Goal: Task Accomplishment & Management: Complete application form

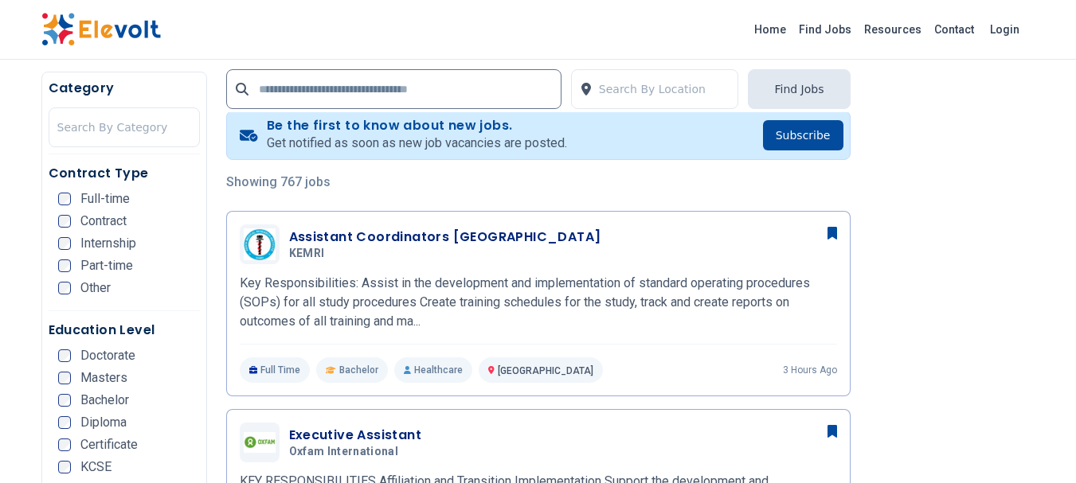
scroll to position [320, 0]
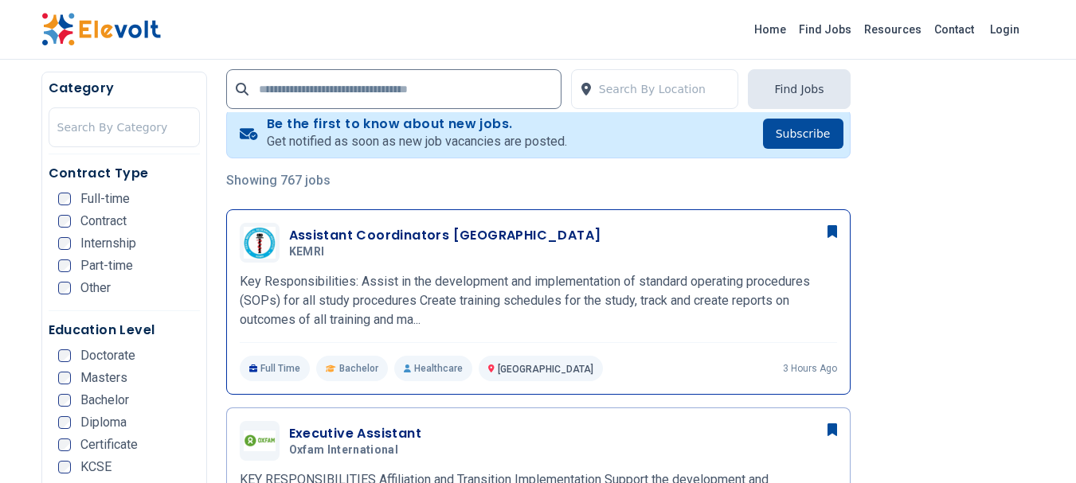
click at [426, 274] on p "Key Responsibilities: Assist in the development and implementation of standard …" at bounding box center [538, 300] width 597 height 57
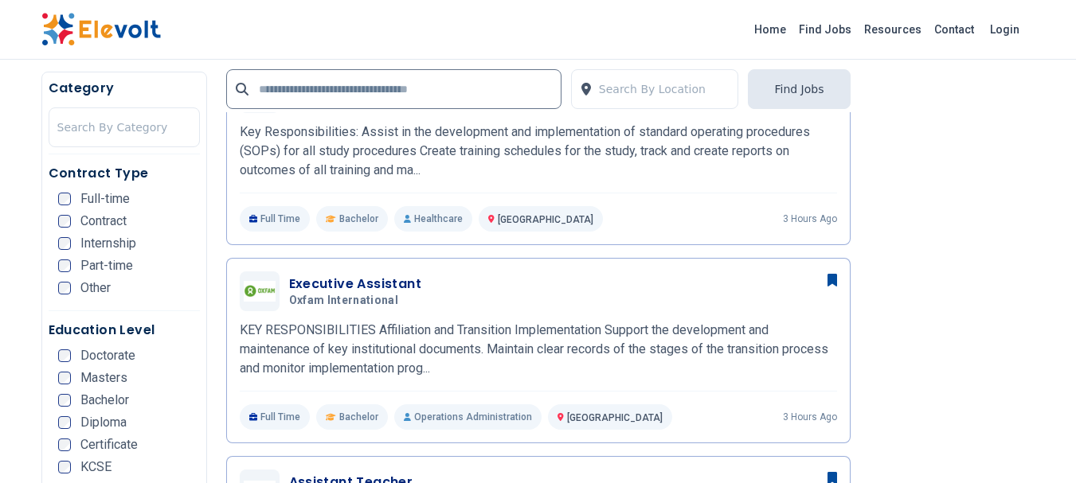
scroll to position [471, 0]
click at [452, 299] on div "Executive Assistant Oxfam International 09/04/2025 10/04/2025" at bounding box center [563, 290] width 548 height 33
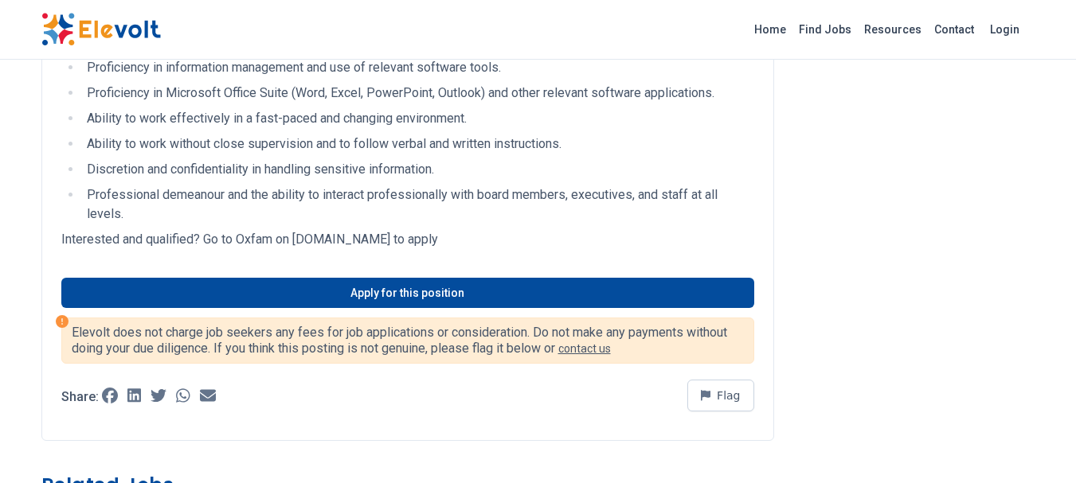
scroll to position [2310, 0]
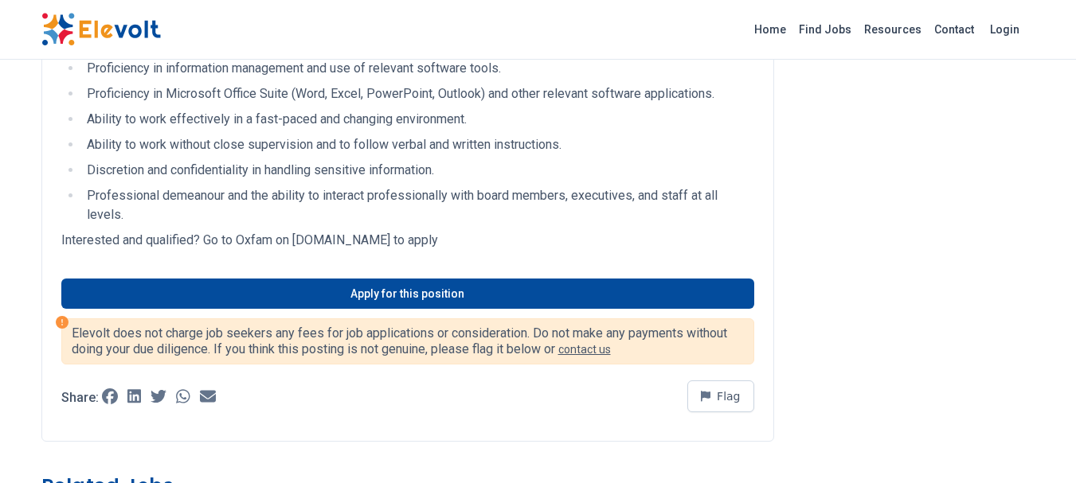
click at [125, 225] on li "Professional demeanour and the ability to interact professionally with board me…" at bounding box center [418, 205] width 672 height 38
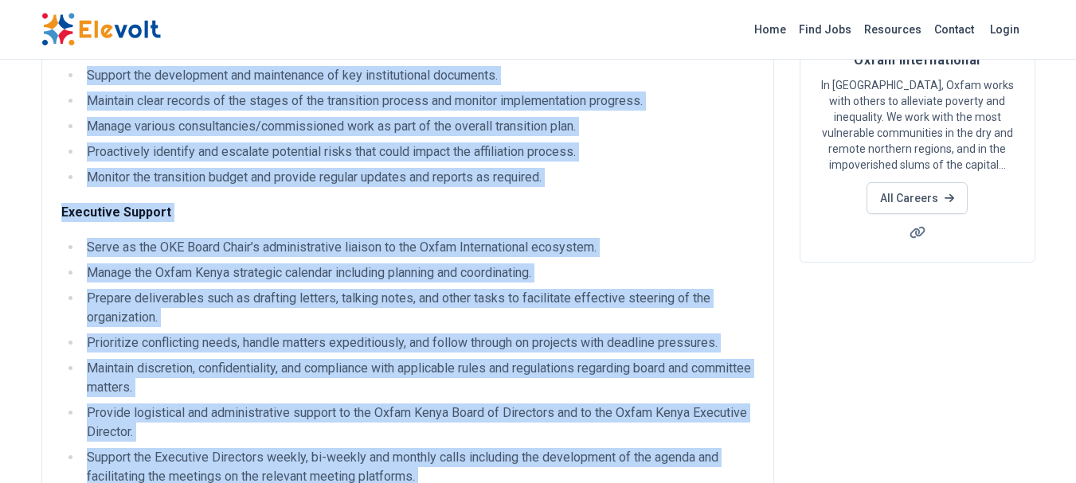
scroll to position [0, 0]
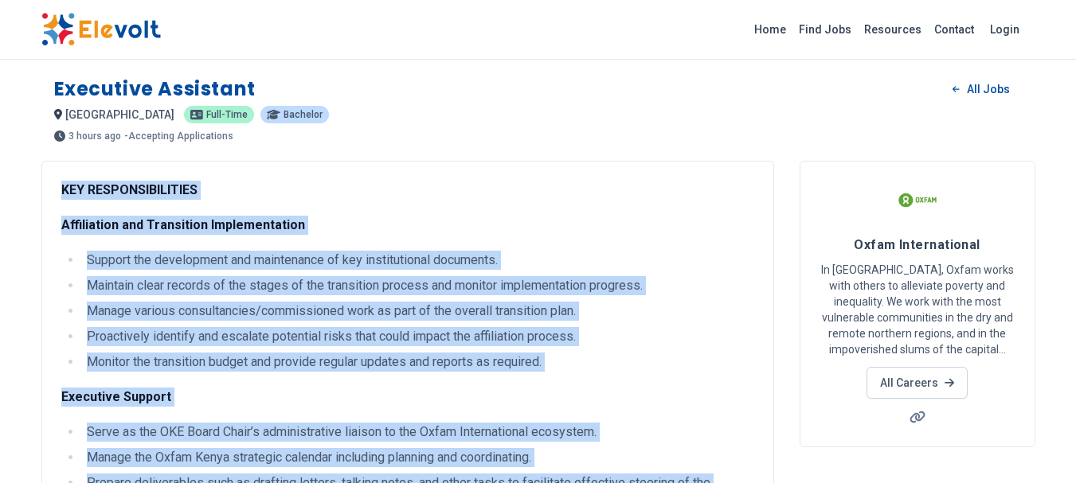
drag, startPoint x: 125, startPoint y: 233, endPoint x: 71, endPoint y: 186, distance: 72.2
copy div "KEY RESPONSIBILITIES Affiliation and Transition Implementation Support the deve…"
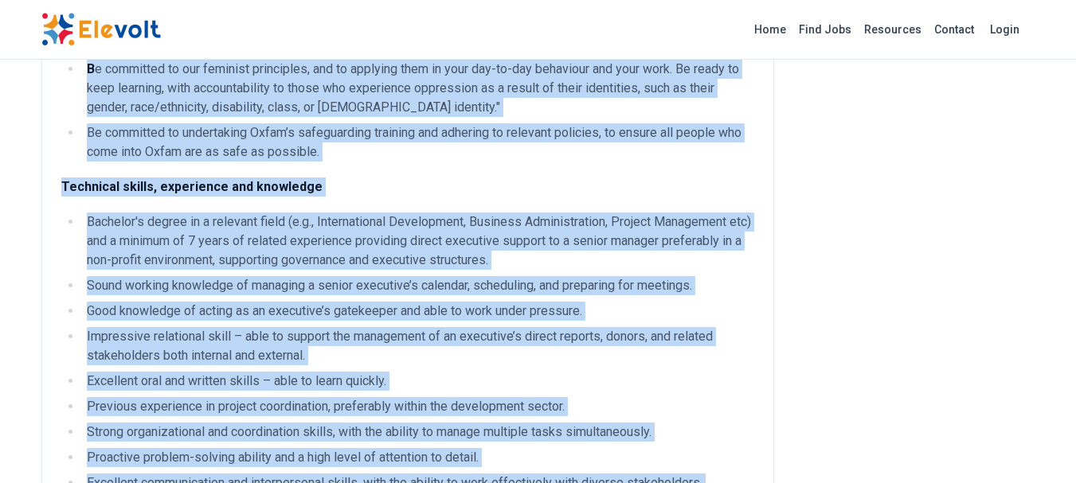
scroll to position [1876, 0]
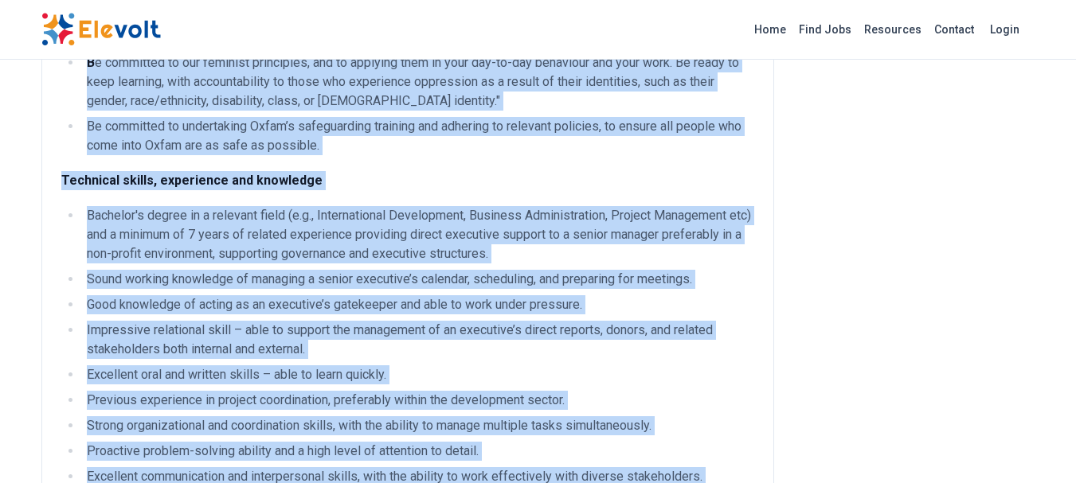
click at [100, 359] on li "Impressive relational skill – able to support the management of an executive’s …" at bounding box center [418, 340] width 672 height 38
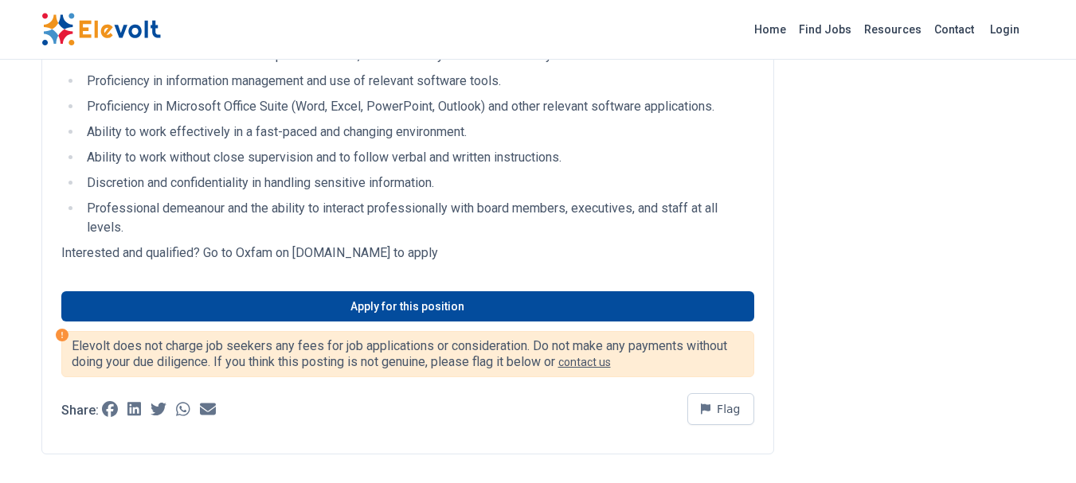
scroll to position [2298, 0]
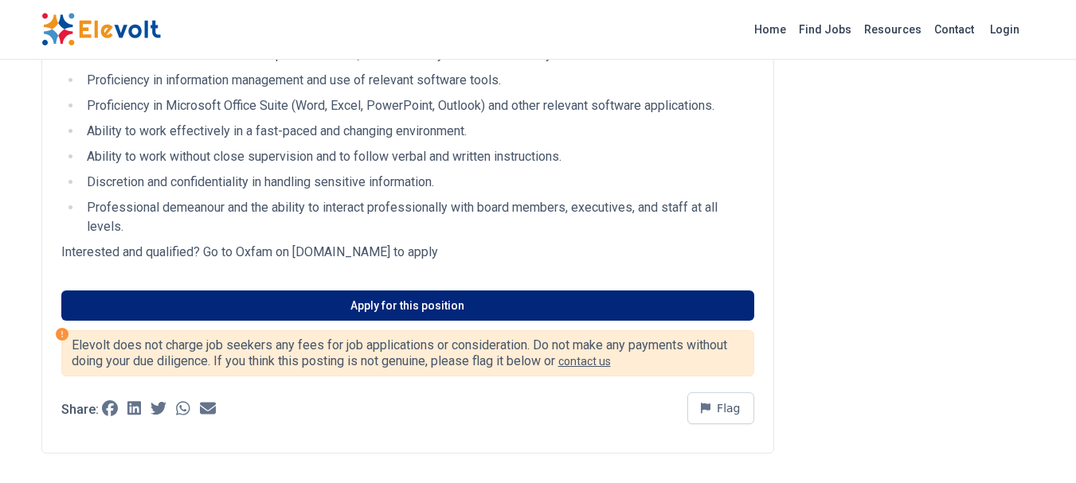
click at [167, 321] on link "Apply for this position" at bounding box center [407, 306] width 693 height 30
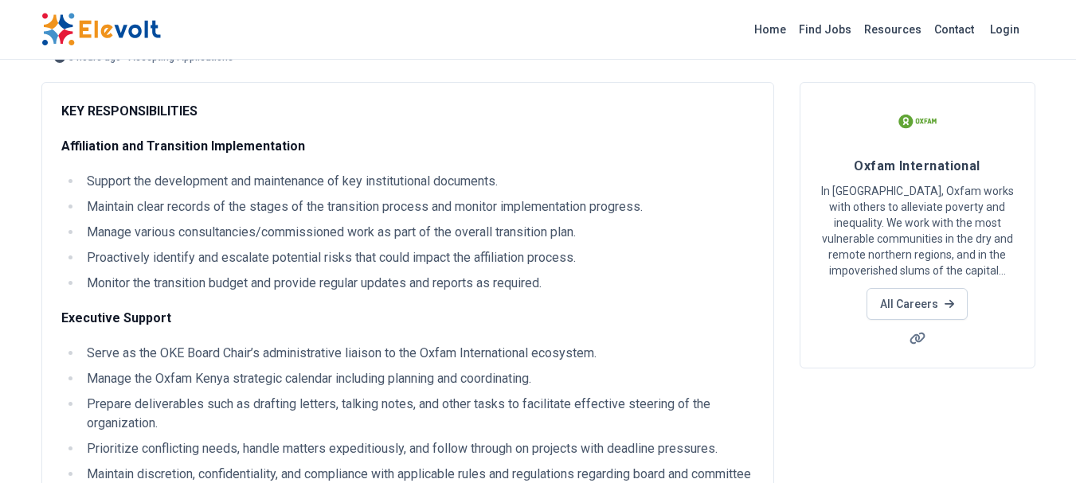
scroll to position [0, 0]
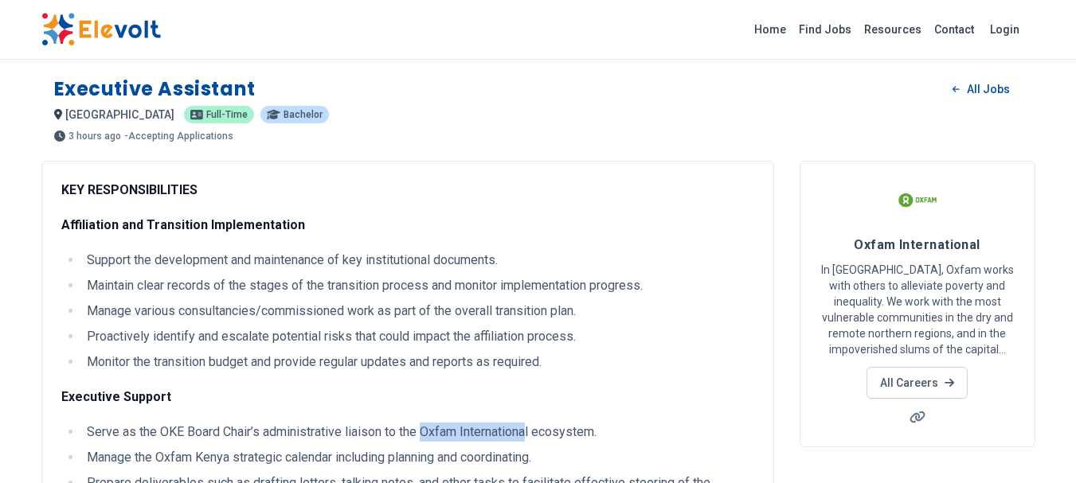
drag, startPoint x: 534, startPoint y: 432, endPoint x: 424, endPoint y: 434, distance: 109.1
click at [424, 434] on li "Serve as the OKE Board Chair’s administrative liaison to the Oxfam Internationa…" at bounding box center [418, 432] width 672 height 19
click at [574, 393] on p "Executive Support" at bounding box center [407, 397] width 693 height 19
drag, startPoint x: 537, startPoint y: 433, endPoint x: 426, endPoint y: 430, distance: 110.7
click at [426, 430] on li "Serve as the OKE Board Chair’s administrative liaison to the Oxfam Internationa…" at bounding box center [418, 432] width 672 height 19
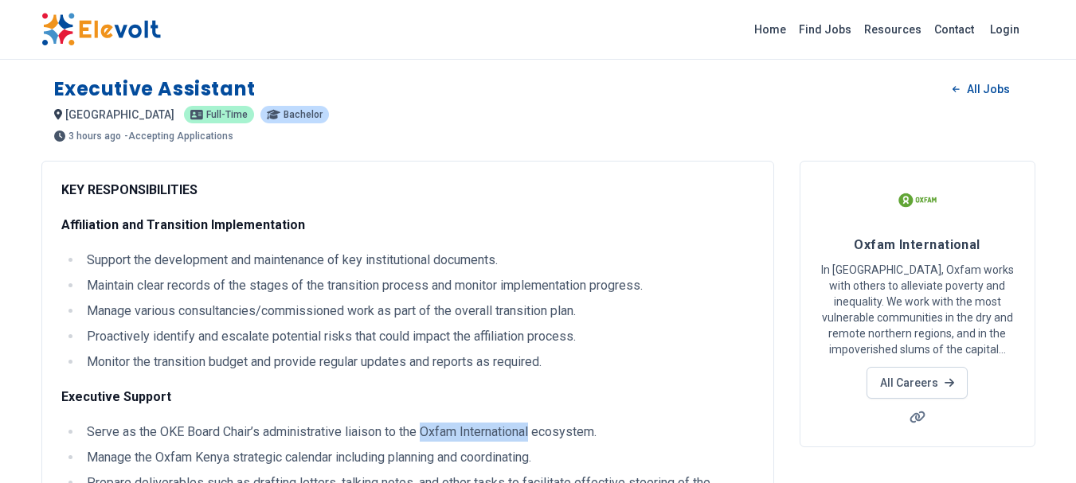
copy li "Oxfam International"
